Goal: Information Seeking & Learning: Learn about a topic

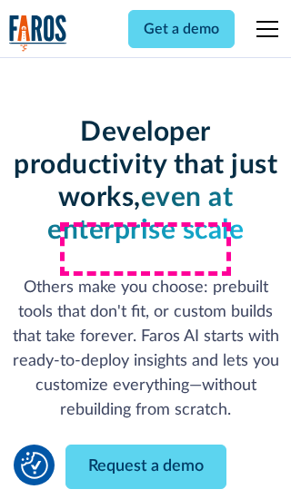
scroll to position [218, 0]
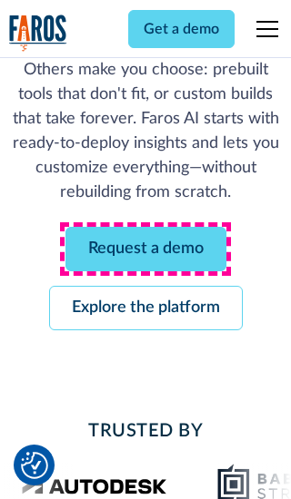
click at [145, 249] on link "Request a demo" at bounding box center [145, 249] width 161 height 44
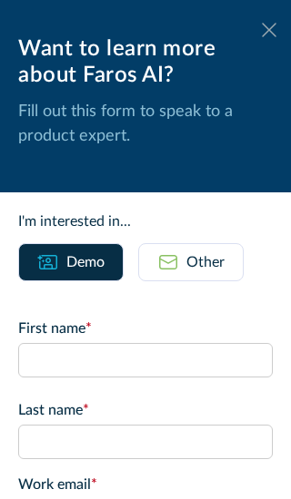
click at [269, 30] on icon at bounding box center [269, 30] width 15 height 14
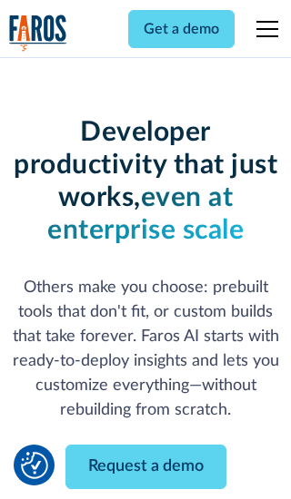
scroll to position [277, 0]
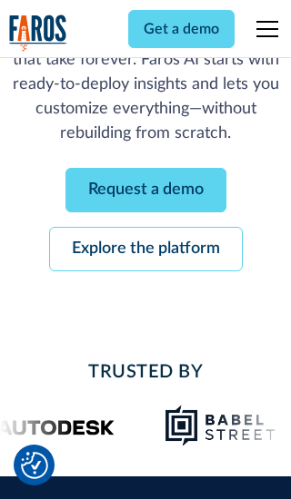
click at [145, 249] on link "Explore the platform" at bounding box center [145, 249] width 193 height 44
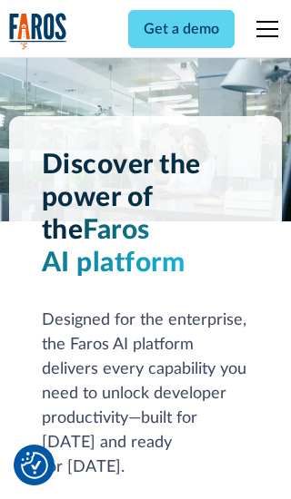
scroll to position [13640, 0]
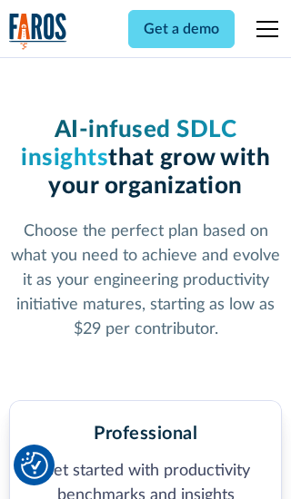
scroll to position [2814, 0]
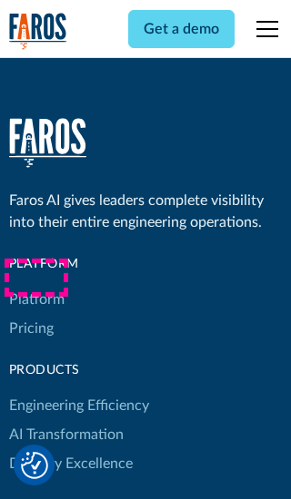
click at [35, 285] on link "Platform" at bounding box center [36, 299] width 55 height 29
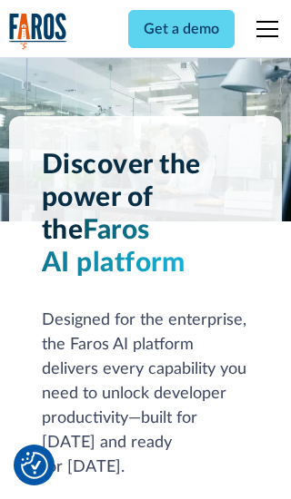
scroll to position [14223, 0]
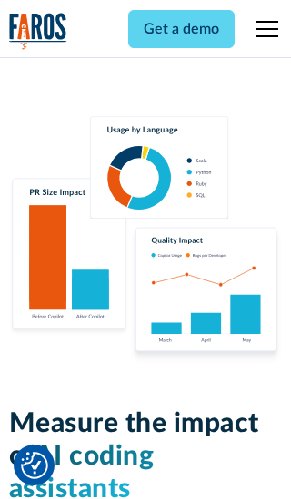
scroll to position [11225, 0]
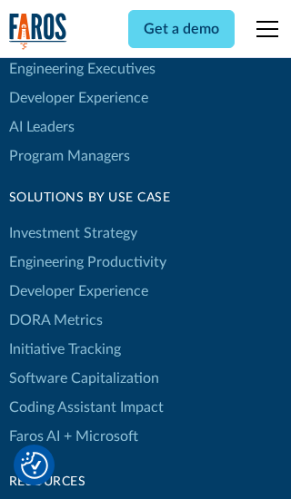
click at [54, 306] on link "DORA Metrics" at bounding box center [56, 320] width 94 height 29
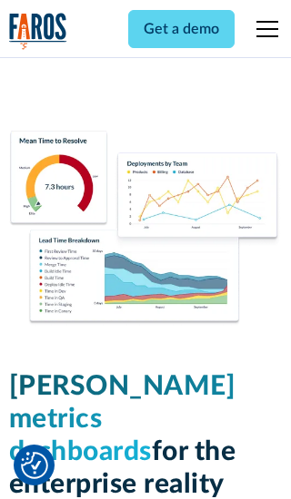
scroll to position [7951, 0]
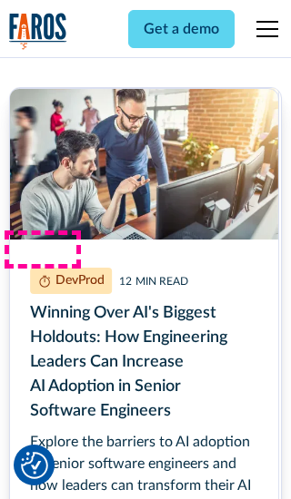
scroll to position [8163, 0]
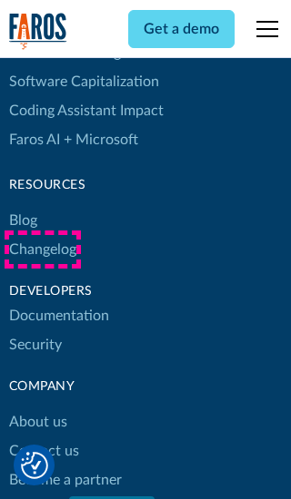
click at [42, 250] on link "Changelog" at bounding box center [42, 249] width 67 height 29
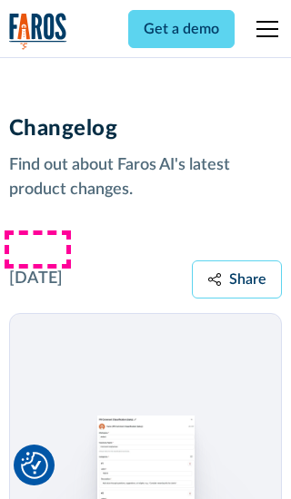
scroll to position [21933, 0]
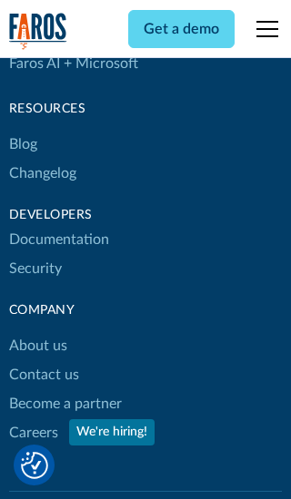
click at [37, 331] on link "About us" at bounding box center [38, 345] width 58 height 29
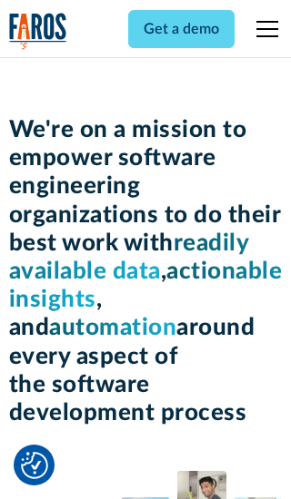
scroll to position [6262, 0]
